Goal: Feedback & Contribution: Submit feedback/report problem

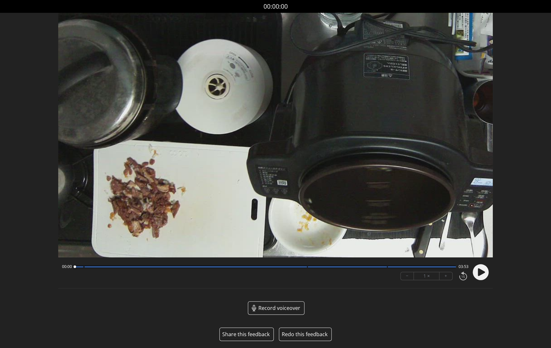
click at [245, 333] on button "Share this feedback" at bounding box center [245, 334] width 47 height 8
